Goal: Transaction & Acquisition: Purchase product/service

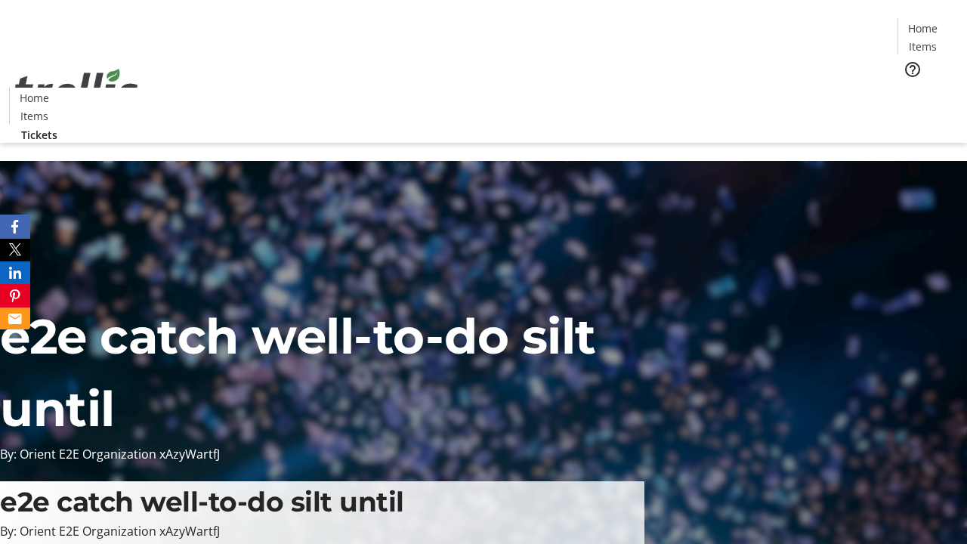
click at [910, 88] on span "Tickets" at bounding box center [928, 96] width 36 height 16
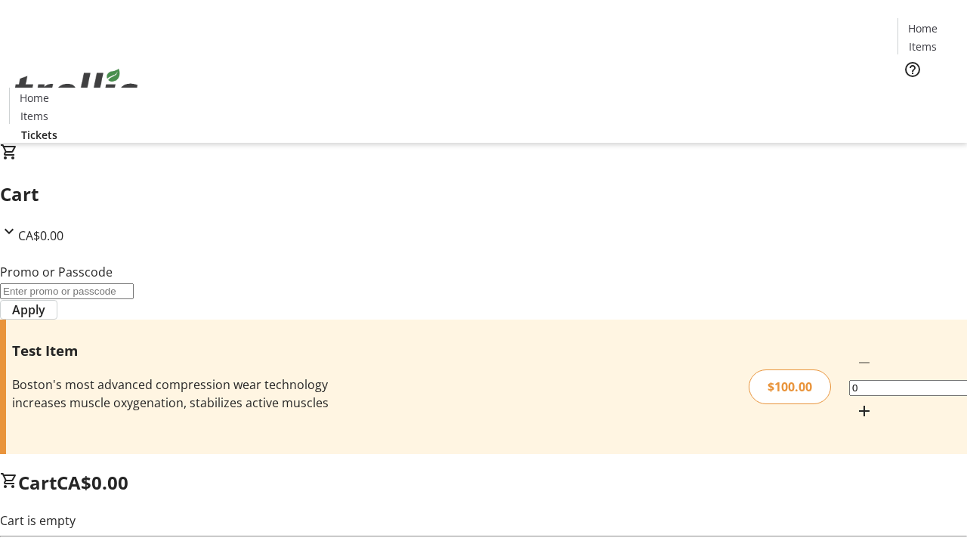
click at [855, 402] on mat-icon "Increment by one" at bounding box center [864, 411] width 18 height 18
type input "1"
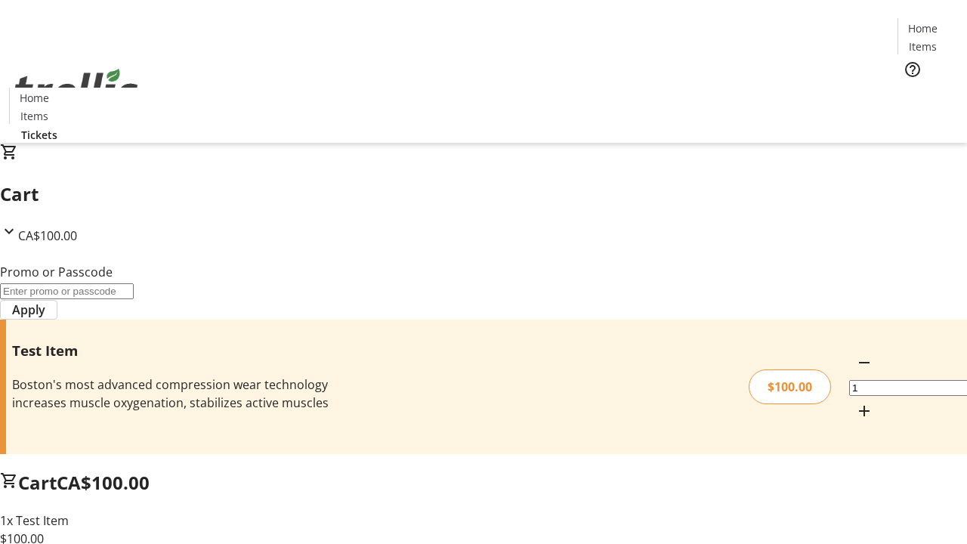
type input "PERCENT"
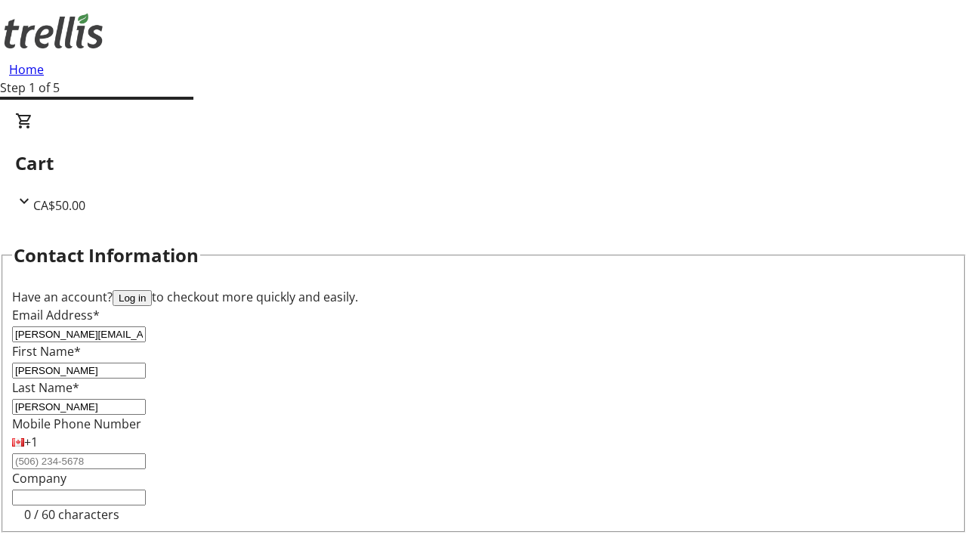
type input "[PERSON_NAME]"
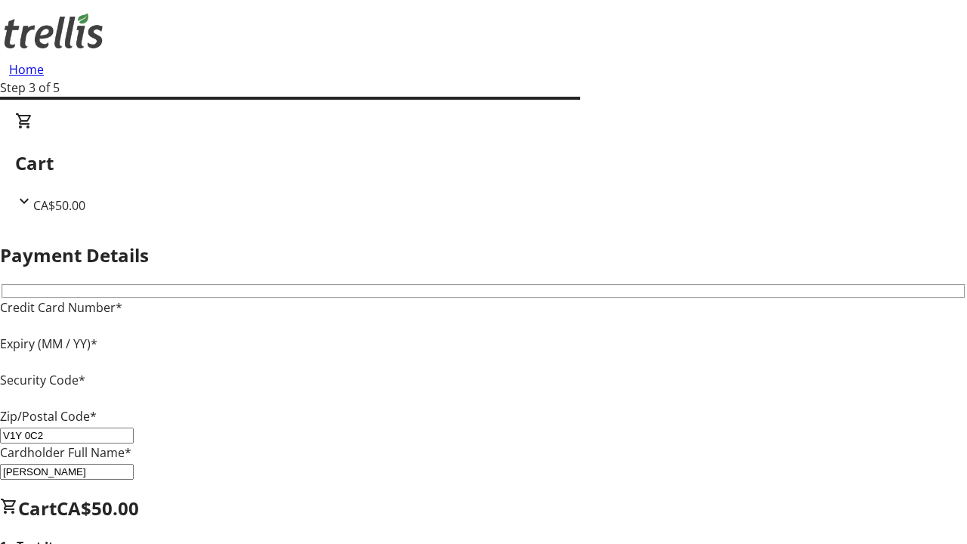
type input "V1Y 0C2"
